Goal: Task Accomplishment & Management: Complete application form

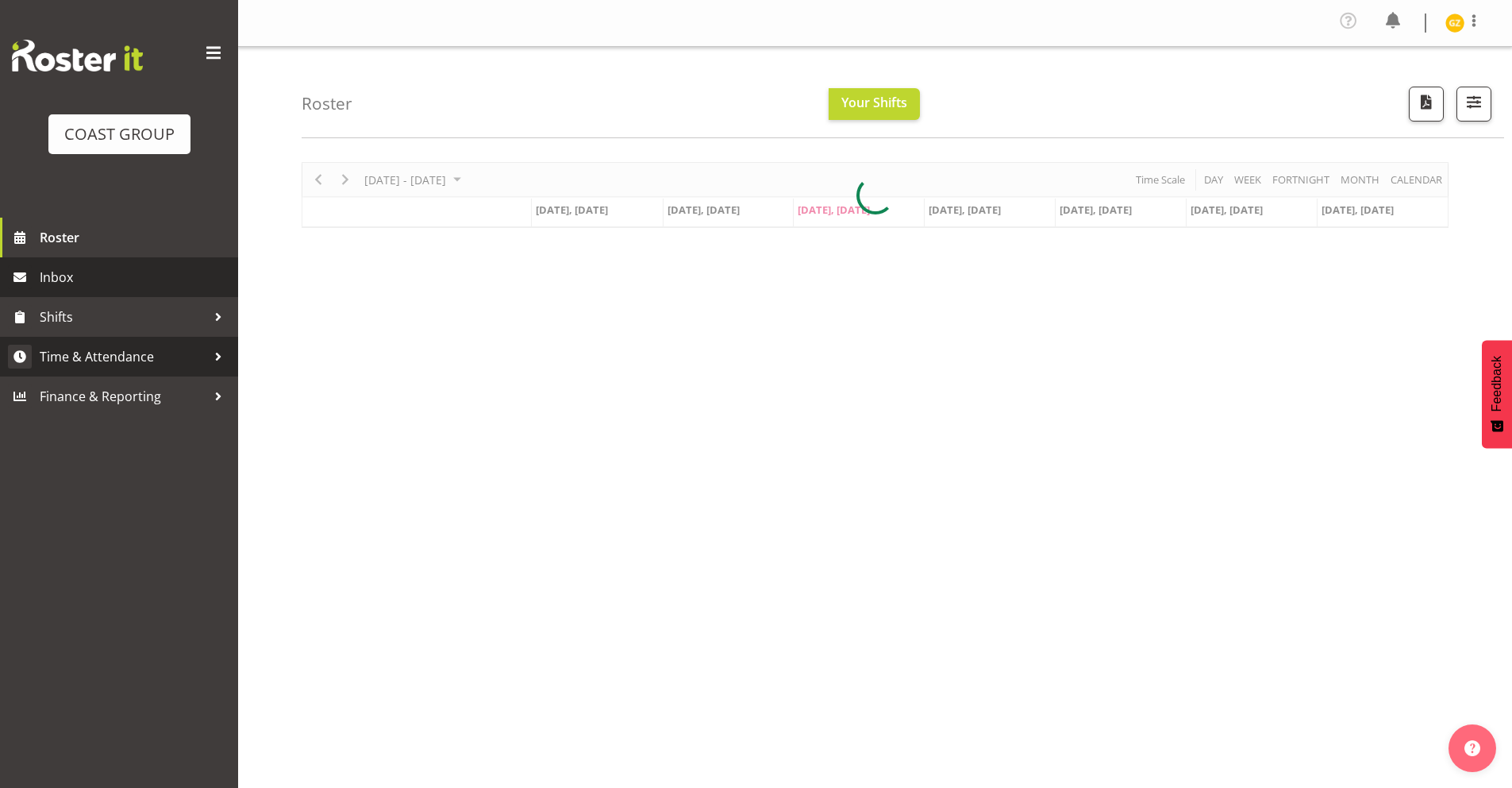
click at [112, 353] on span "Time & Attendance" at bounding box center [122, 356] width 167 height 24
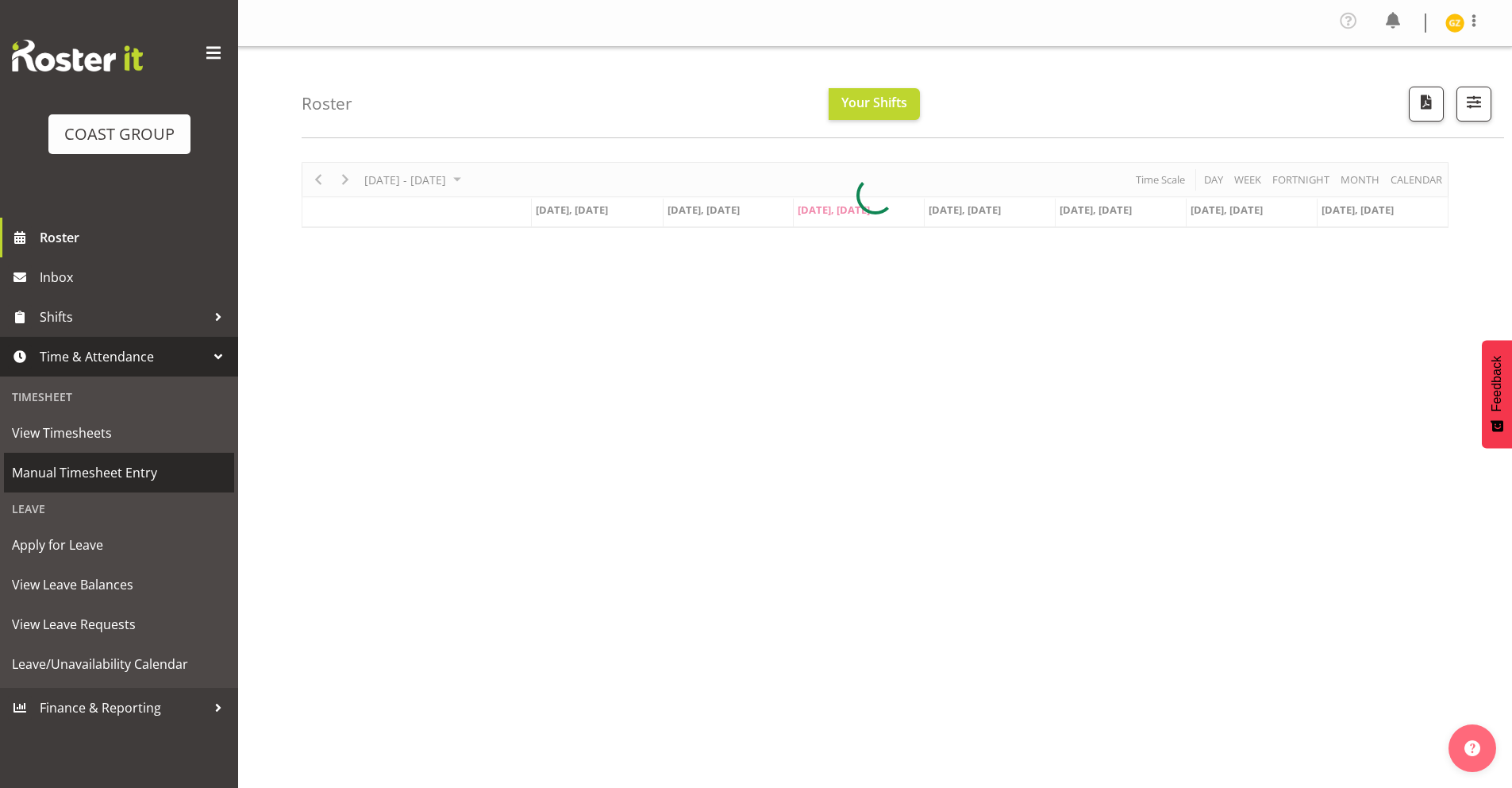
click at [77, 481] on span "Manual Timesheet Entry" at bounding box center [119, 472] width 214 height 24
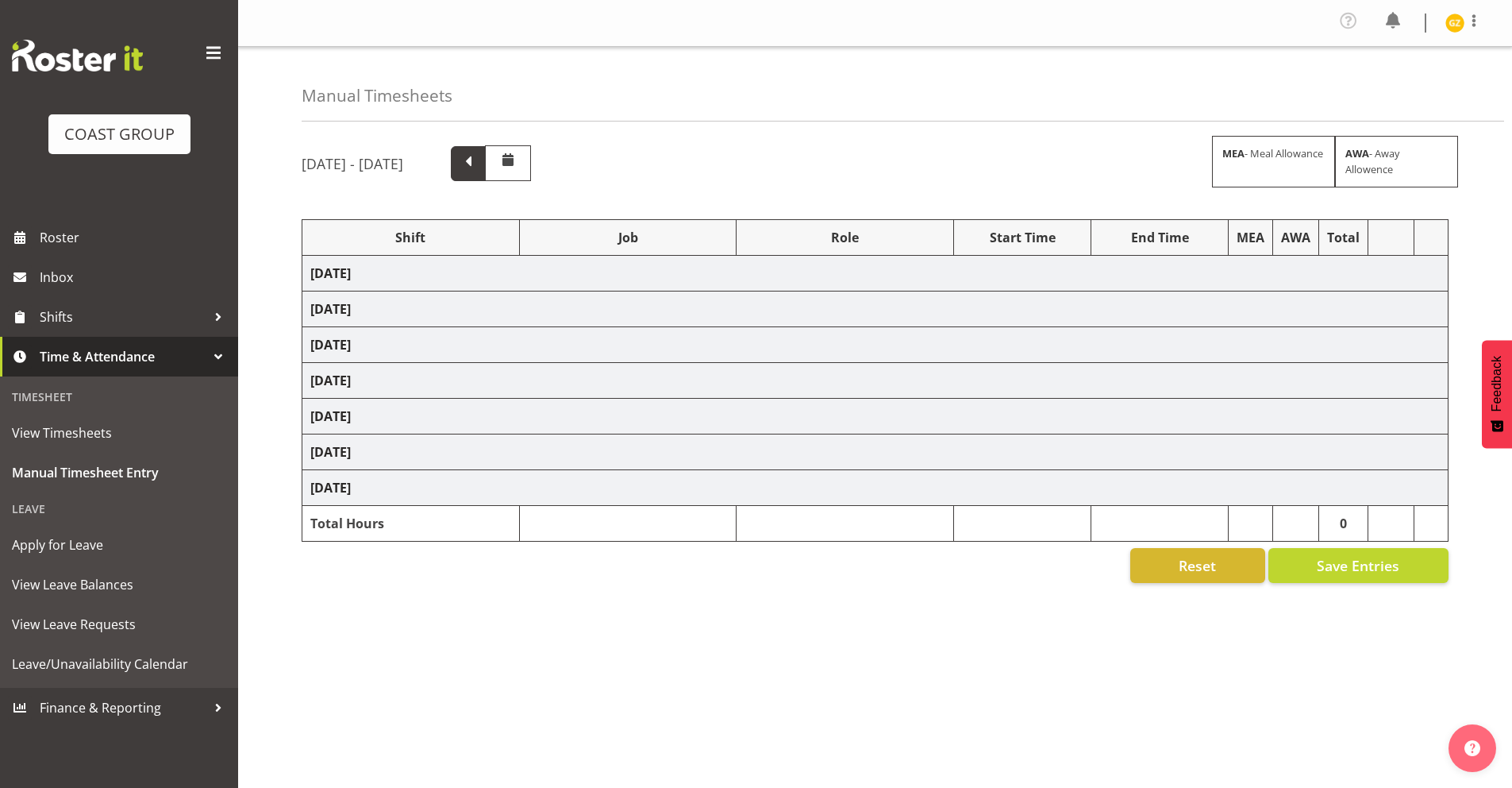
click at [478, 156] on span at bounding box center [469, 162] width 21 height 21
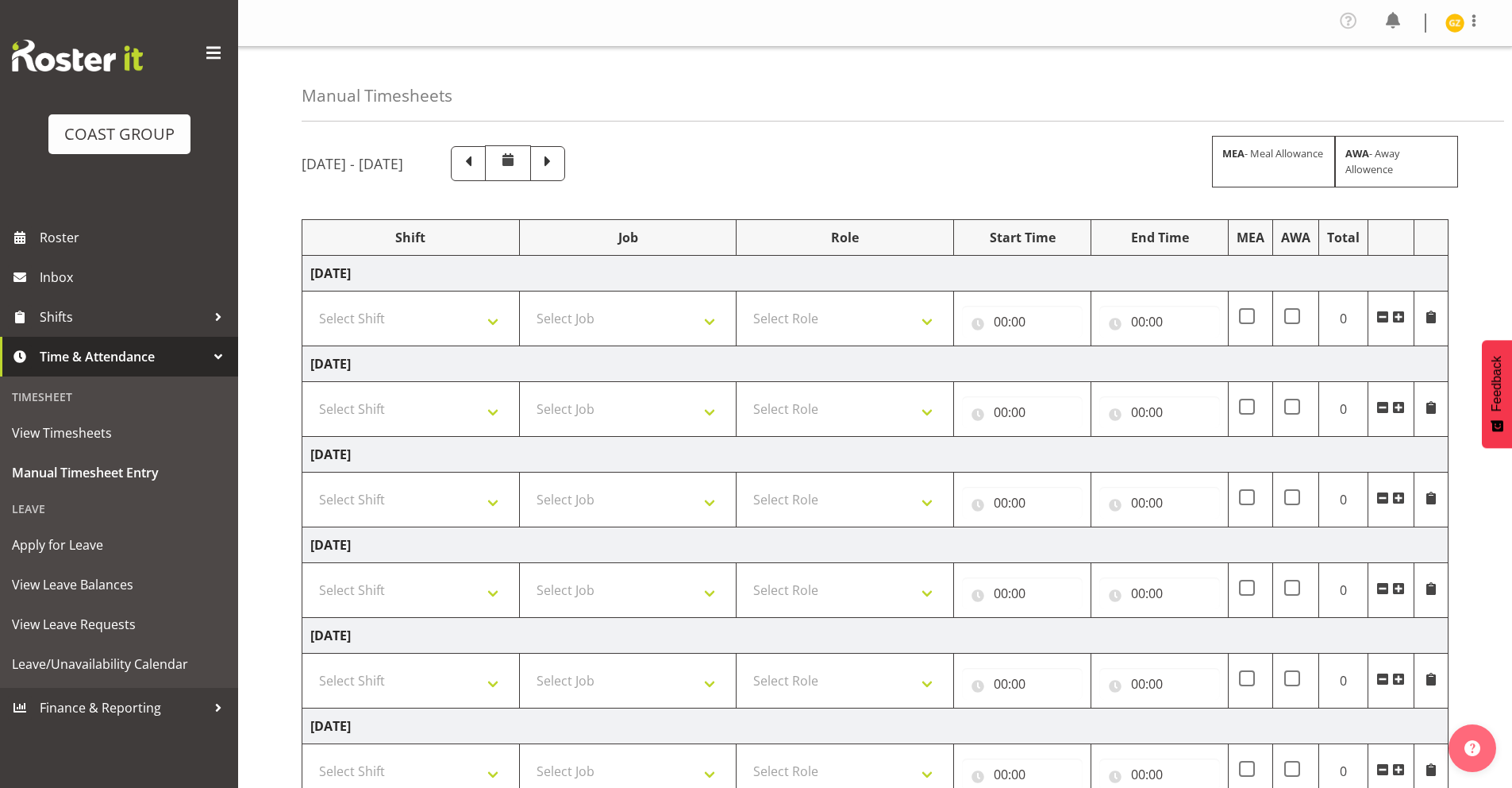
select select "47759"
select select "7032"
type input "08:00"
type input "15:00"
select select "47759"
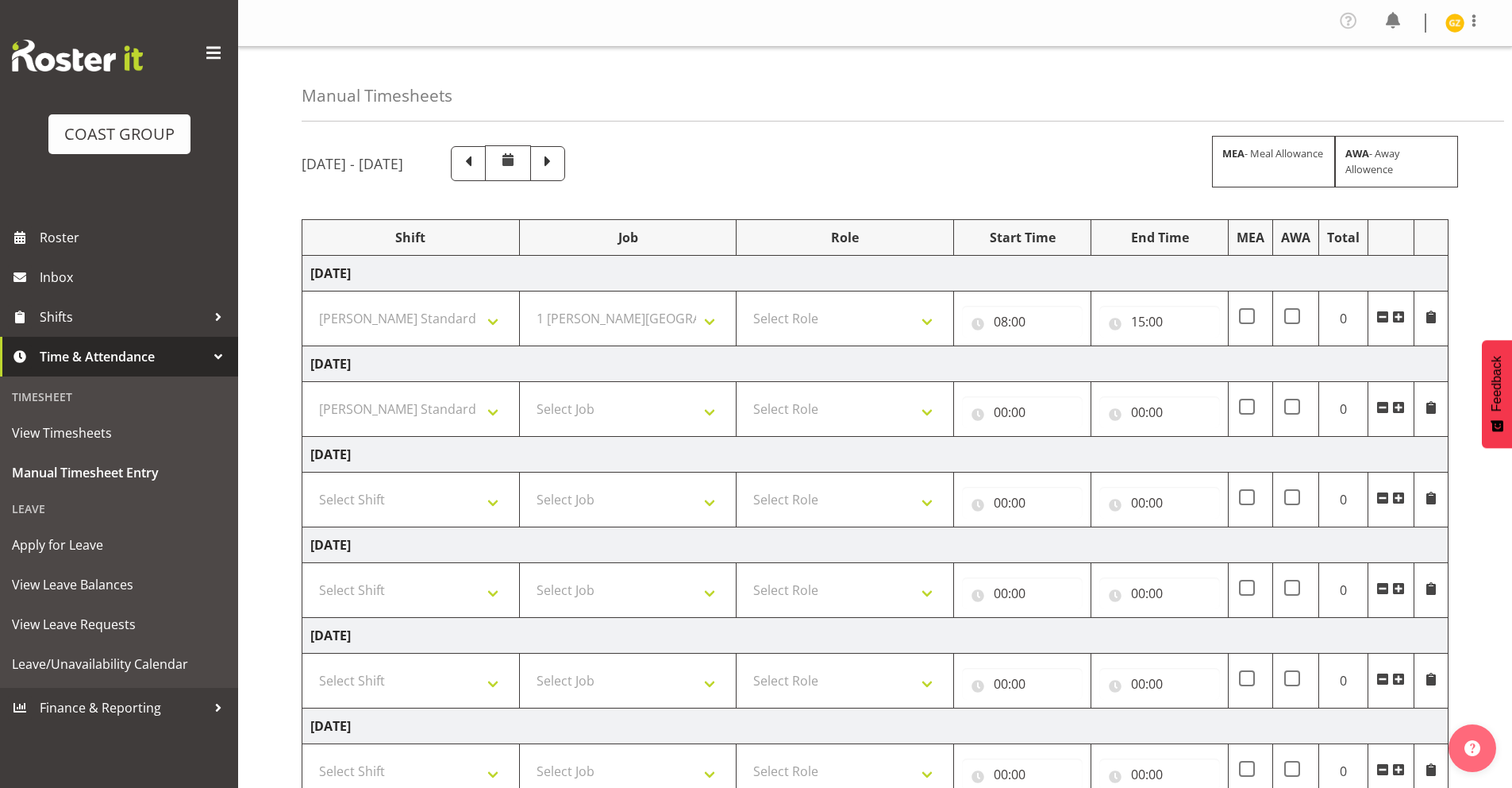
select select "7032"
type input "08:00"
type input "15:00"
select select "47759"
select select "7032"
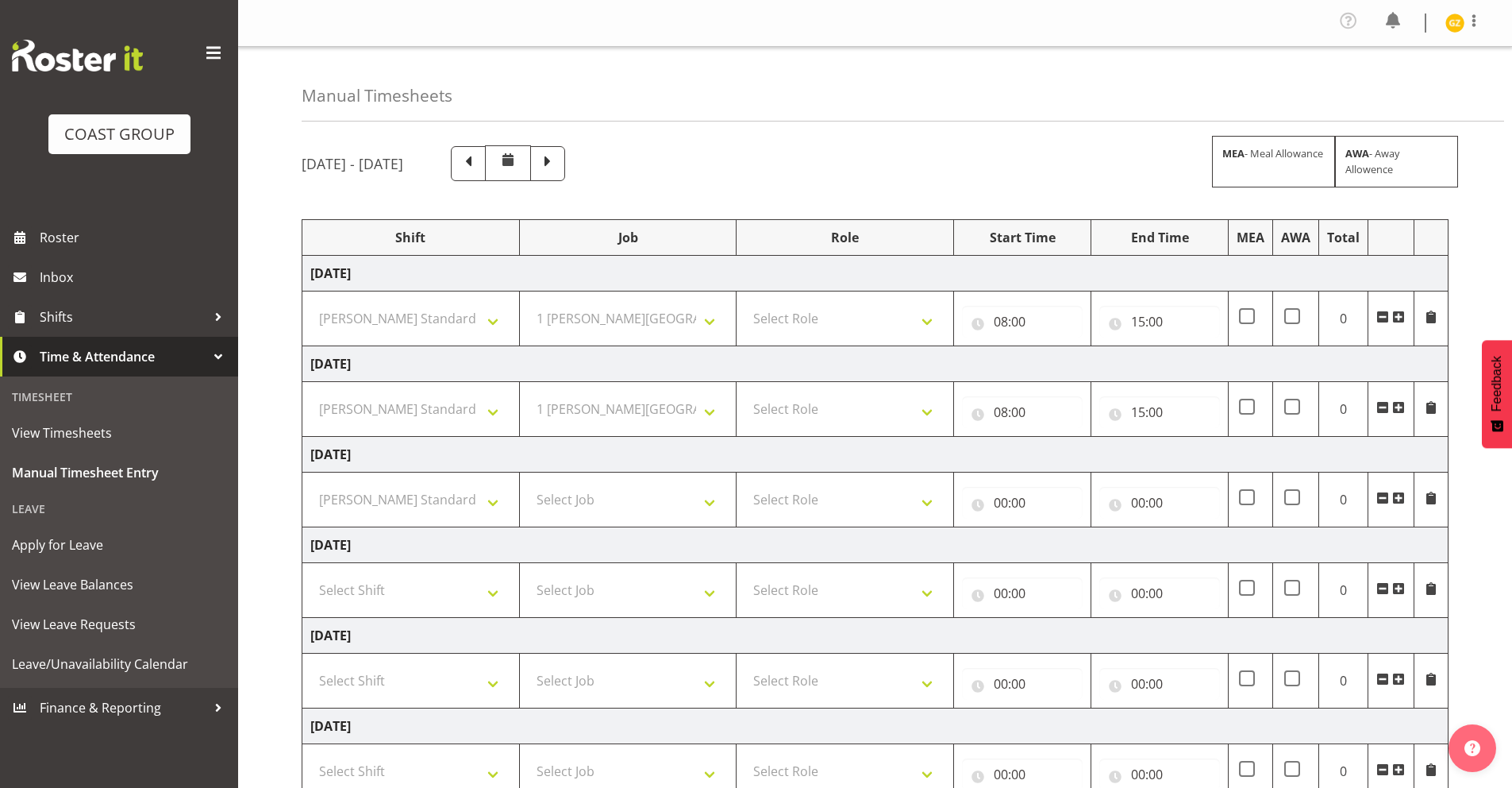
type input "08:00"
type input "15:00"
